Goal: Task Accomplishment & Management: Manage account settings

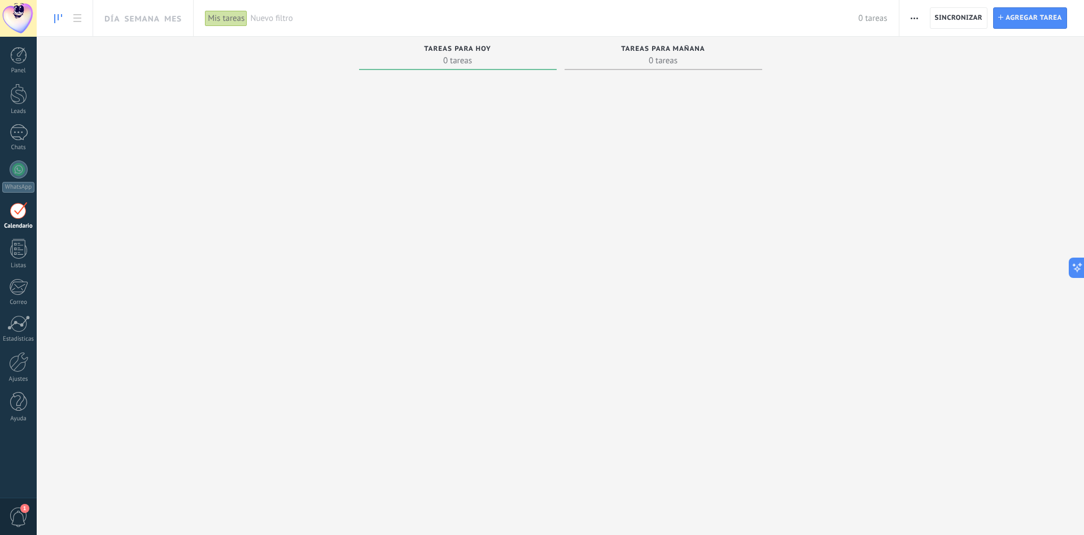
click at [16, 10] on div at bounding box center [18, 18] width 37 height 37
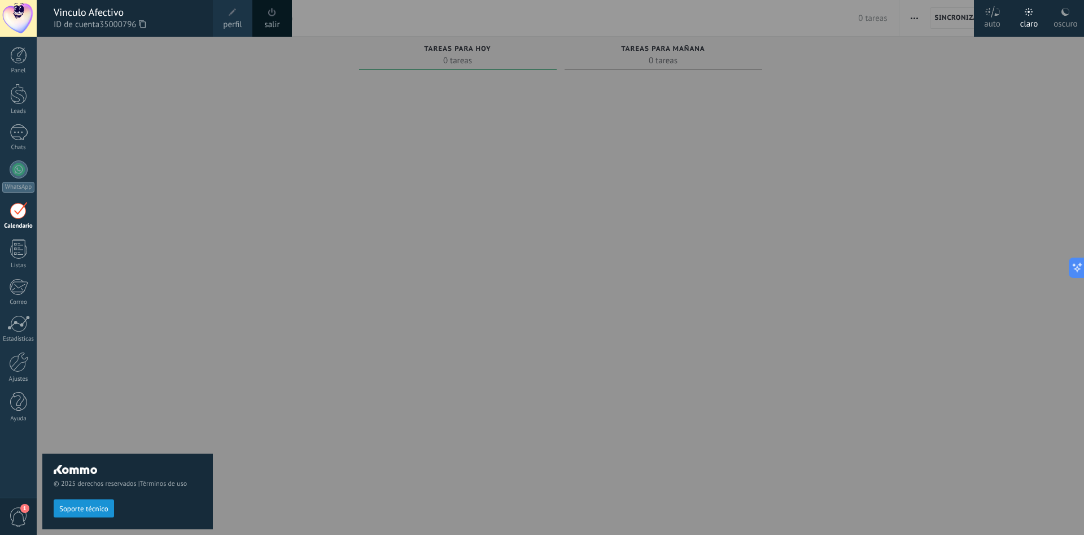
click at [275, 23] on link "salir" at bounding box center [271, 25] width 15 height 12
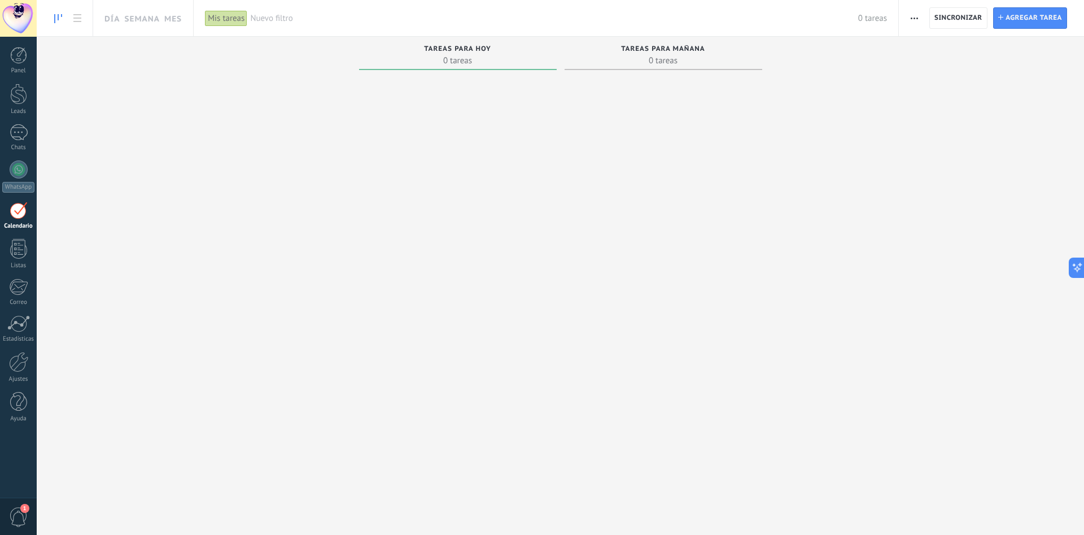
click at [26, 24] on div at bounding box center [18, 18] width 37 height 37
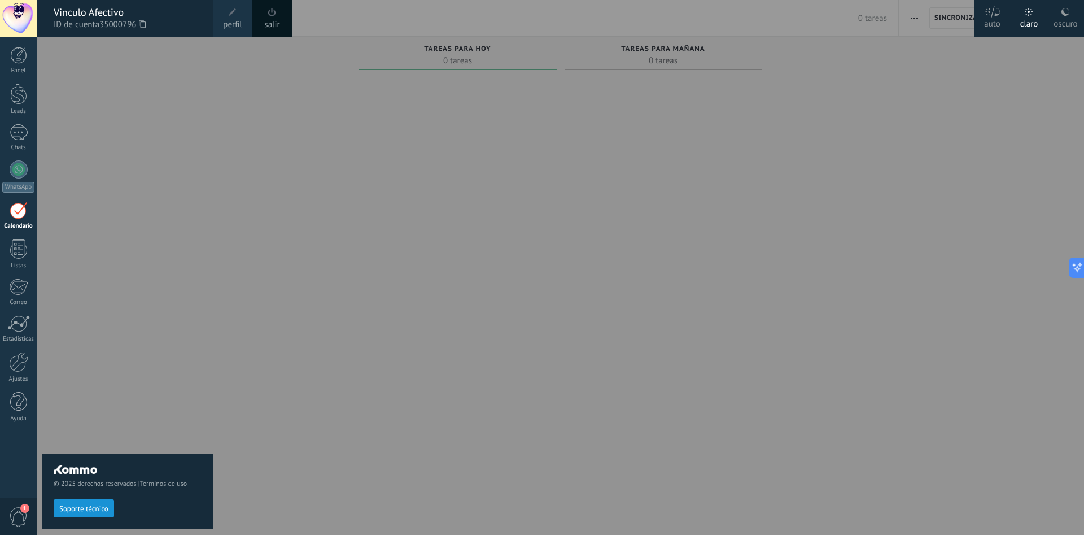
click at [269, 17] on span at bounding box center [272, 12] width 12 height 12
